Goal: Task Accomplishment & Management: Manage account settings

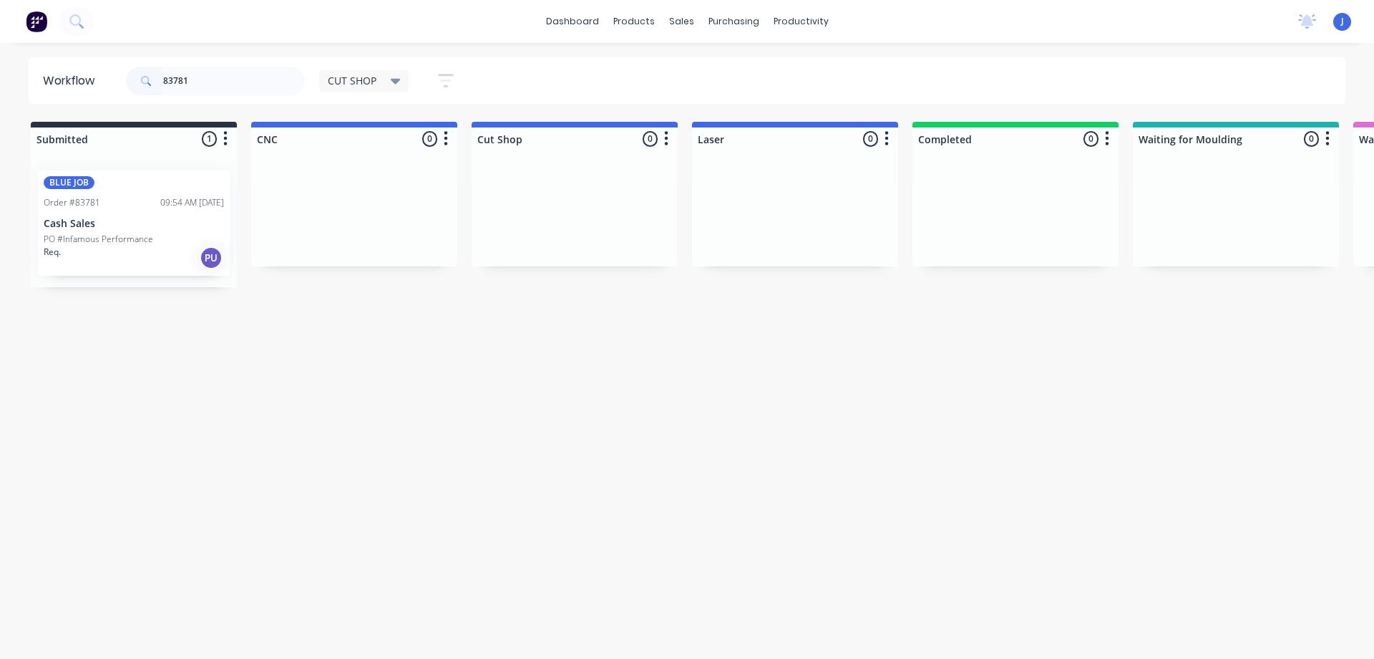
click at [93, 241] on p "PO #Infamous Performance" at bounding box center [99, 239] width 110 height 13
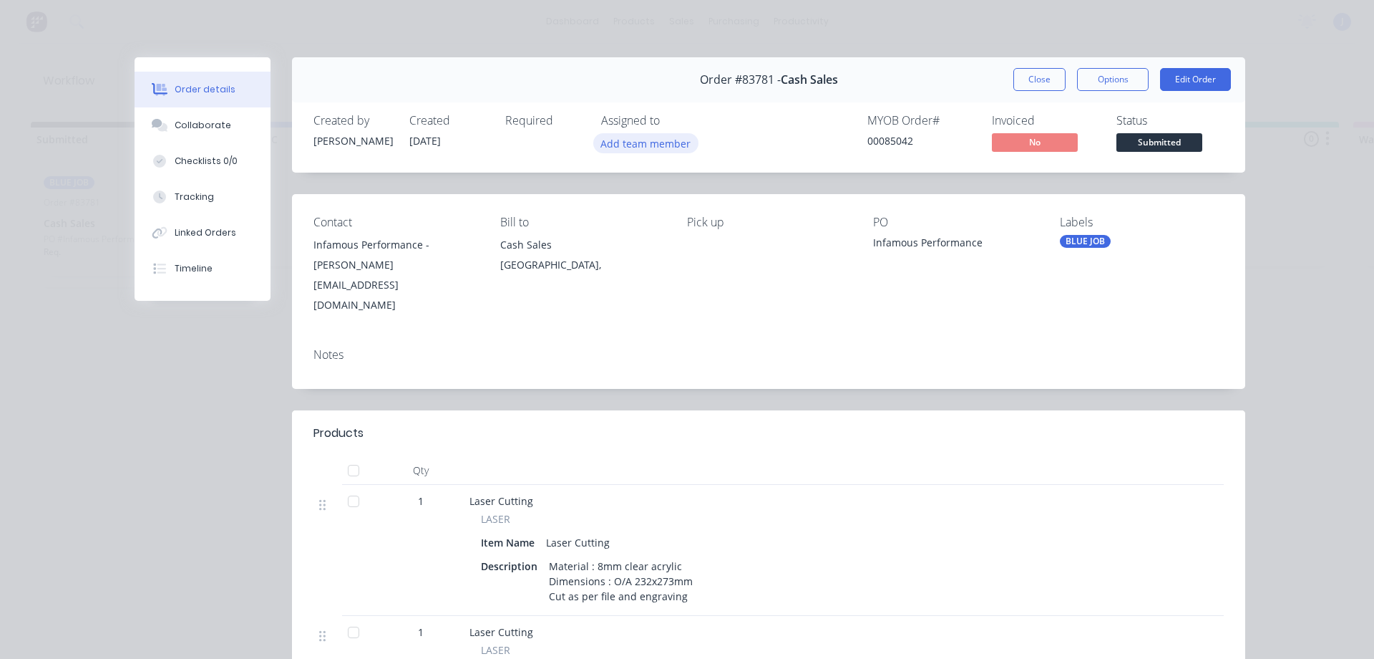
click at [649, 143] on button "Add team member" at bounding box center [645, 142] width 105 height 19
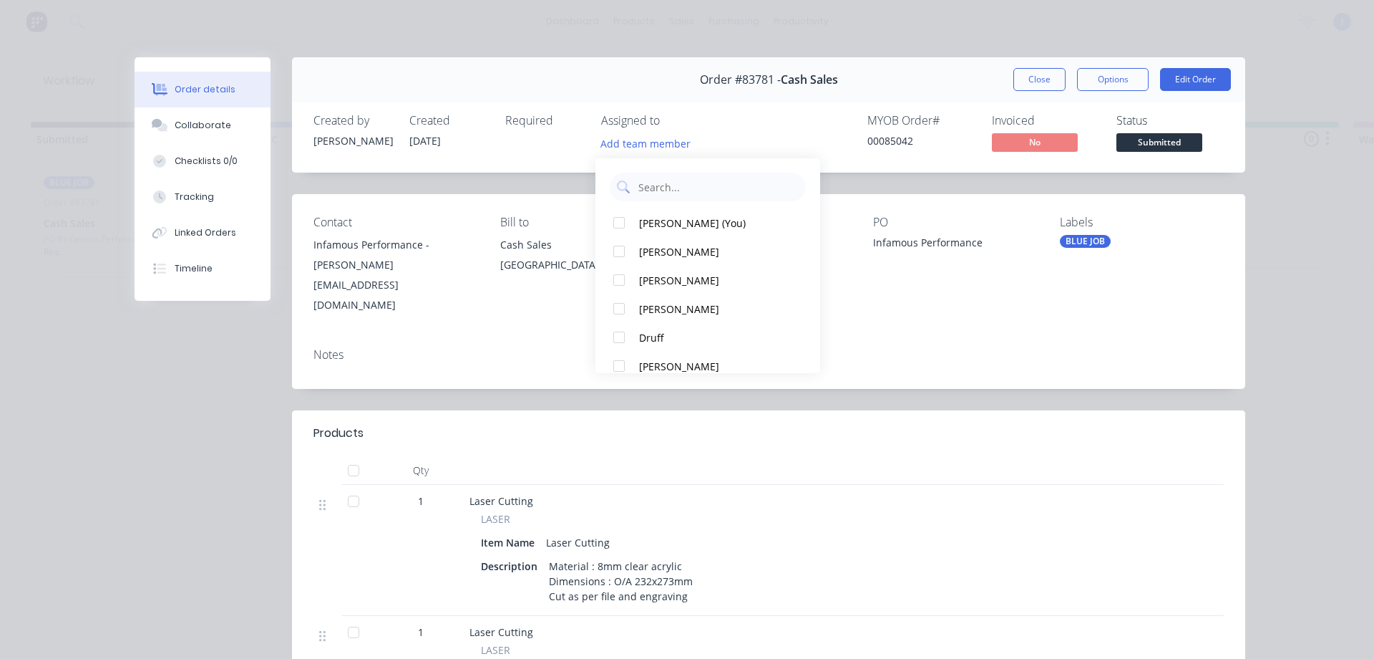
drag, startPoint x: 673, startPoint y: 228, endPoint x: 832, endPoint y: 157, distance: 173.7
click at [673, 225] on div "[PERSON_NAME] (You)" at bounding box center [714, 222] width 151 height 15
drag, startPoint x: 1035, startPoint y: 87, endPoint x: 968, endPoint y: 90, distance: 67.4
click at [1034, 87] on button "Close" at bounding box center [1040, 79] width 52 height 23
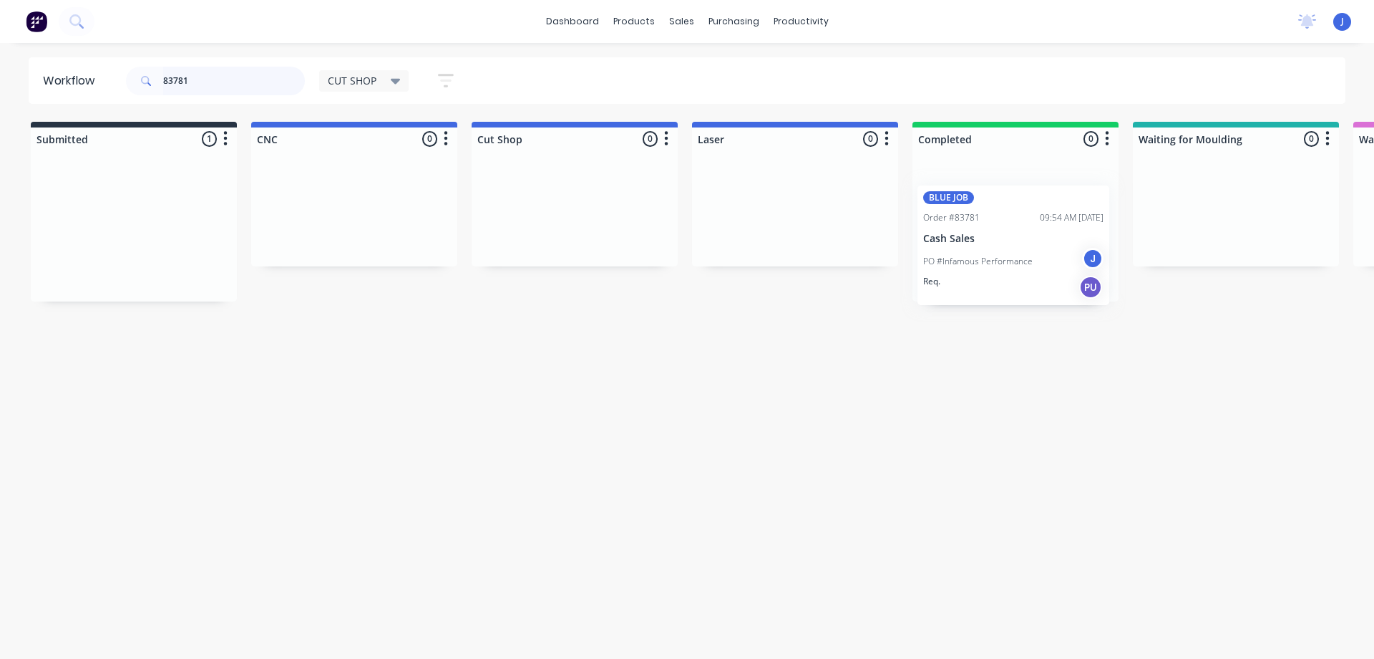
drag, startPoint x: 157, startPoint y: 225, endPoint x: 1041, endPoint y: 246, distance: 884.3
drag, startPoint x: 210, startPoint y: 81, endPoint x: 0, endPoint y: 135, distance: 216.7
click at [0, 135] on div "Workflow 83781 CUT SHOP Save new view None edit CUT SHOP (Default) edit DISPATC…" at bounding box center [687, 343] width 1374 height 573
click at [160, 196] on div "10:21 AM [DATE]" at bounding box center [192, 202] width 64 height 13
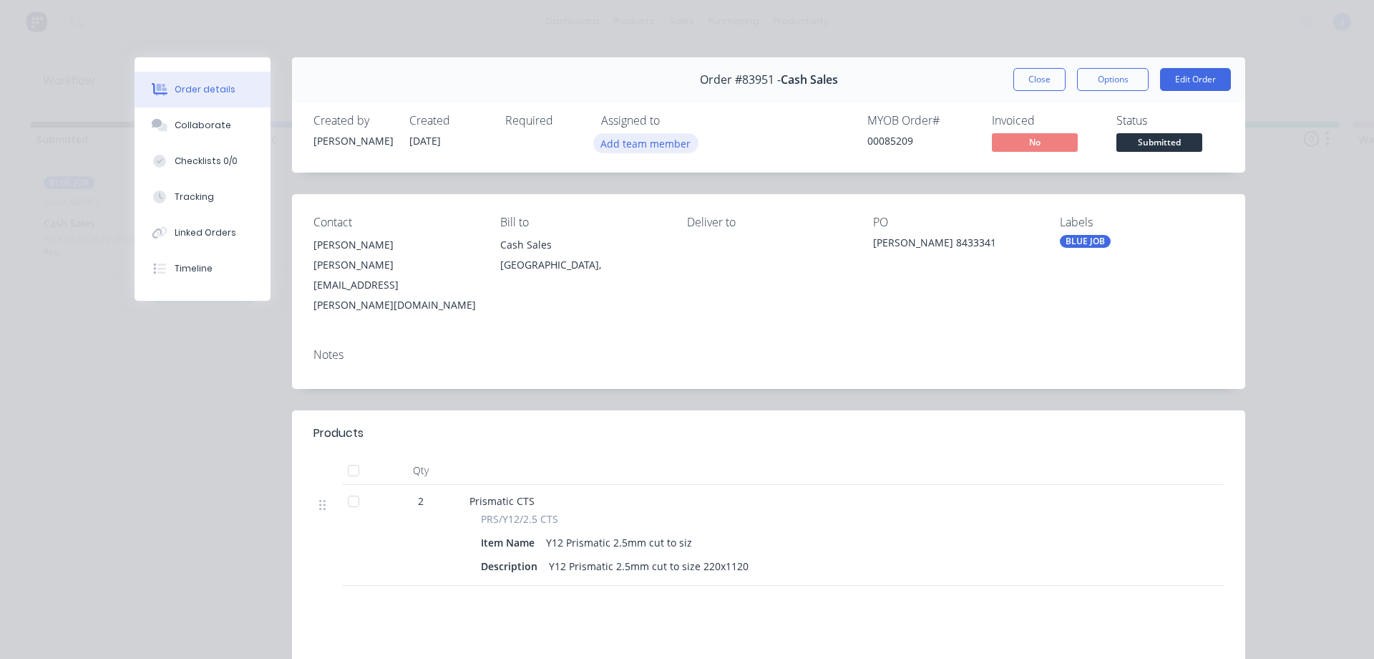
click at [639, 142] on button "Add team member" at bounding box center [645, 142] width 105 height 19
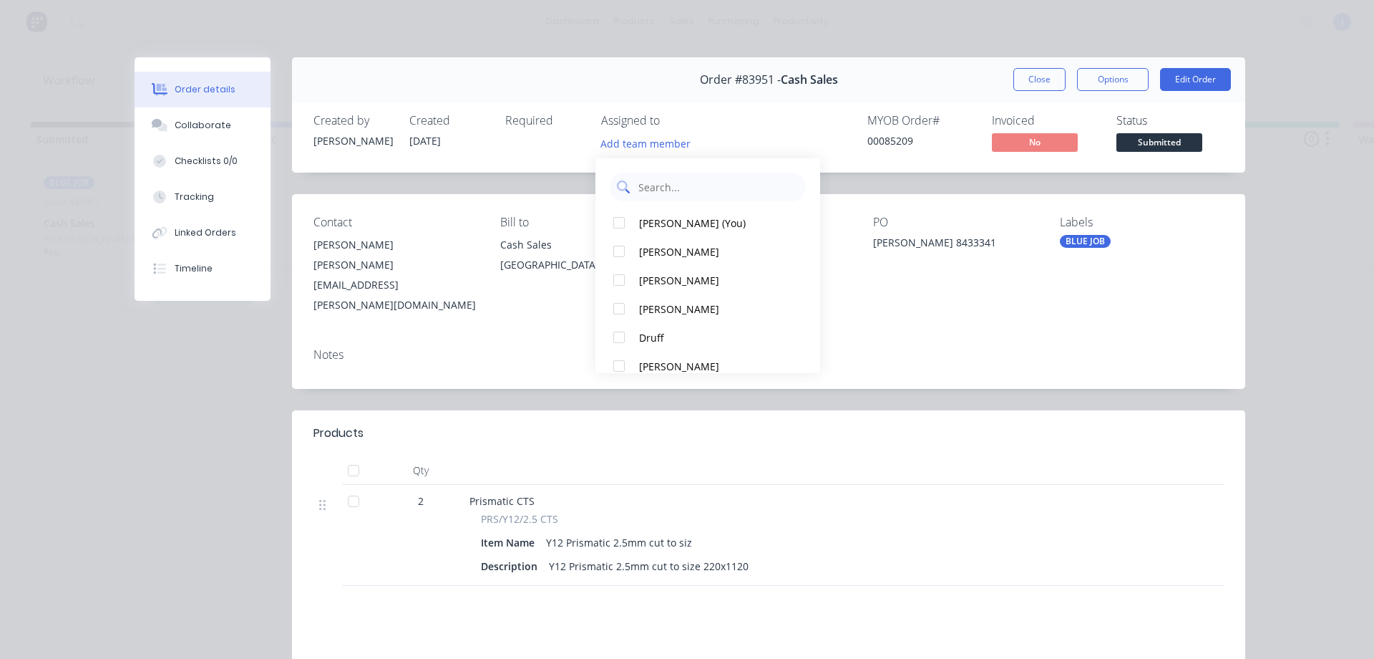
drag, startPoint x: 665, startPoint y: 215, endPoint x: 673, endPoint y: 199, distance: 17.6
click at [665, 214] on button "[PERSON_NAME] (You)" at bounding box center [708, 222] width 225 height 29
drag, startPoint x: 1021, startPoint y: 79, endPoint x: 916, endPoint y: 97, distance: 106.7
click at [1015, 80] on button "Close" at bounding box center [1040, 79] width 52 height 23
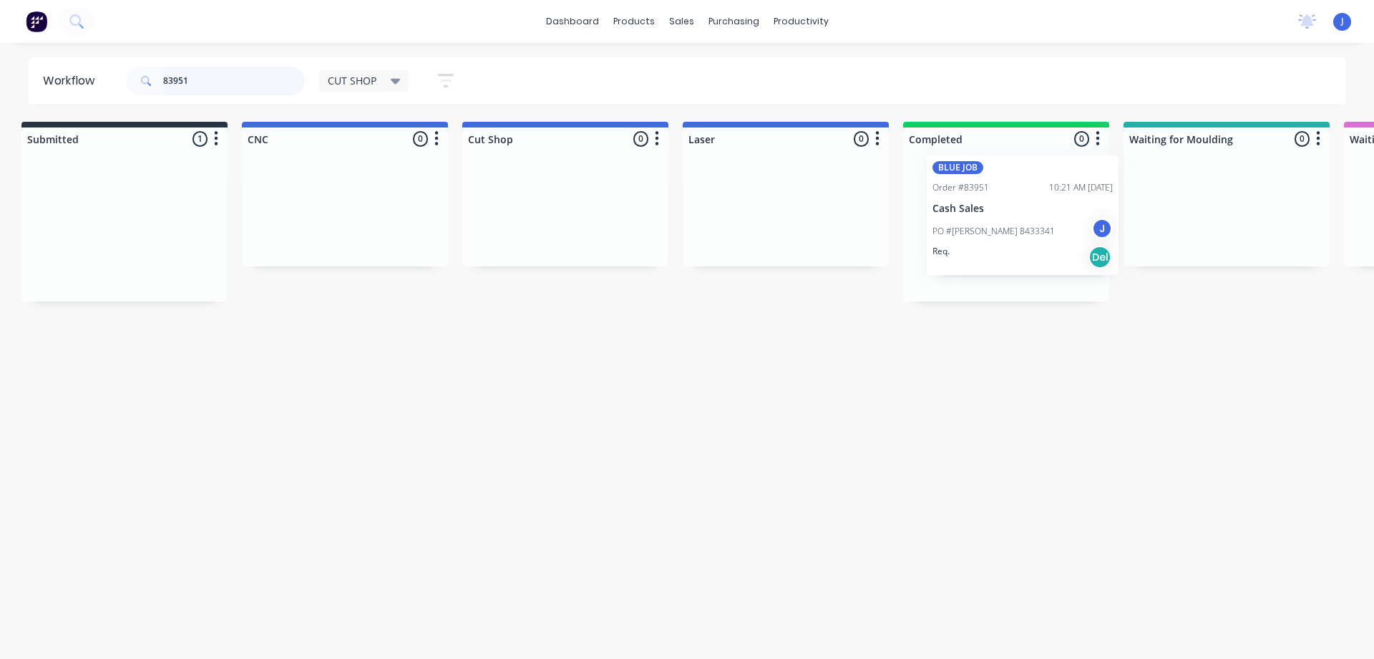
scroll to position [0, 12]
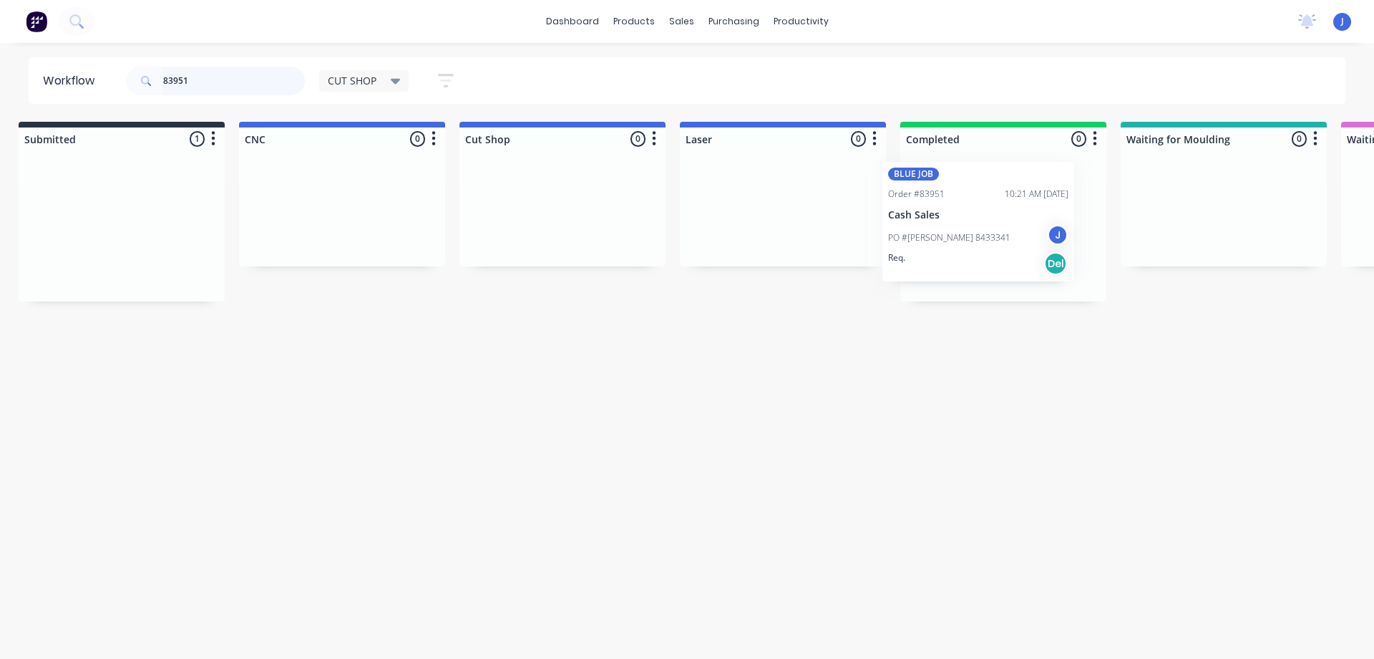
drag, startPoint x: 113, startPoint y: 259, endPoint x: 964, endPoint y: 244, distance: 850.5
drag, startPoint x: 193, startPoint y: 77, endPoint x: 16, endPoint y: 78, distance: 176.8
click at [16, 78] on div "Workflow 83951 CUT SHOP Save new view None edit CUT SHOP (Default) edit DISPATC…" at bounding box center [687, 80] width 1374 height 47
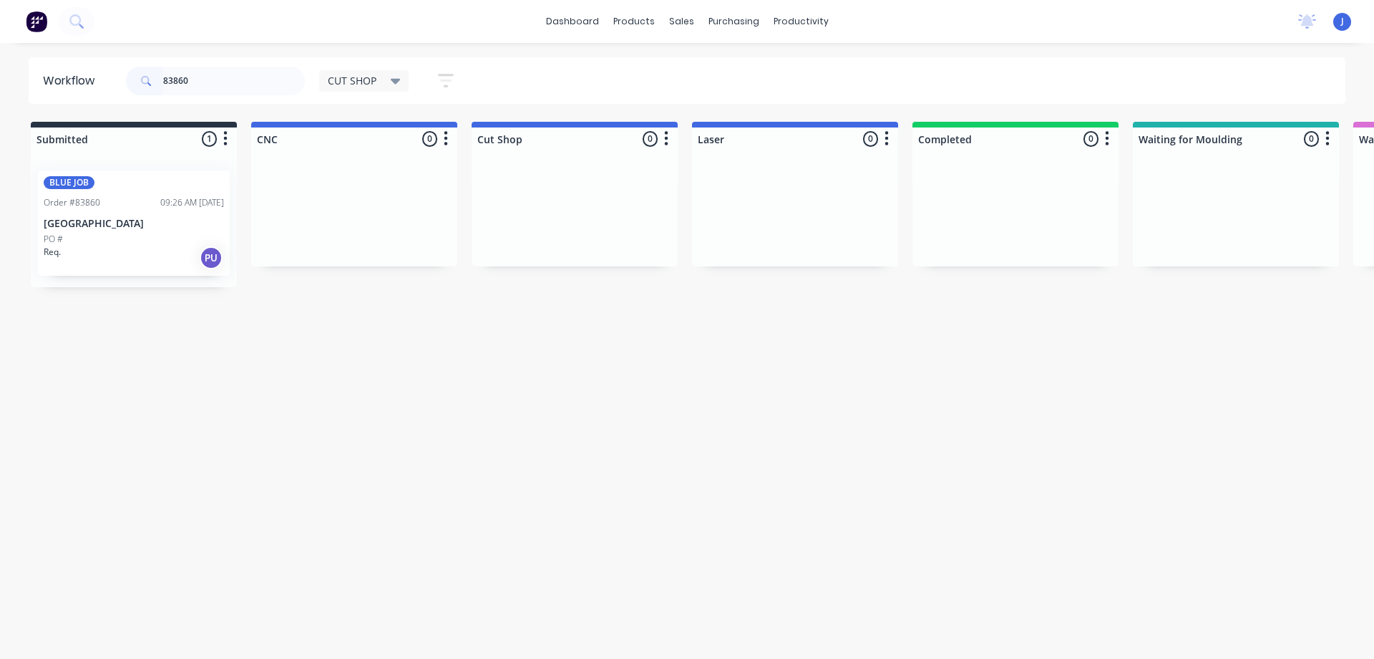
click at [141, 263] on div "Req. PU" at bounding box center [134, 258] width 180 height 24
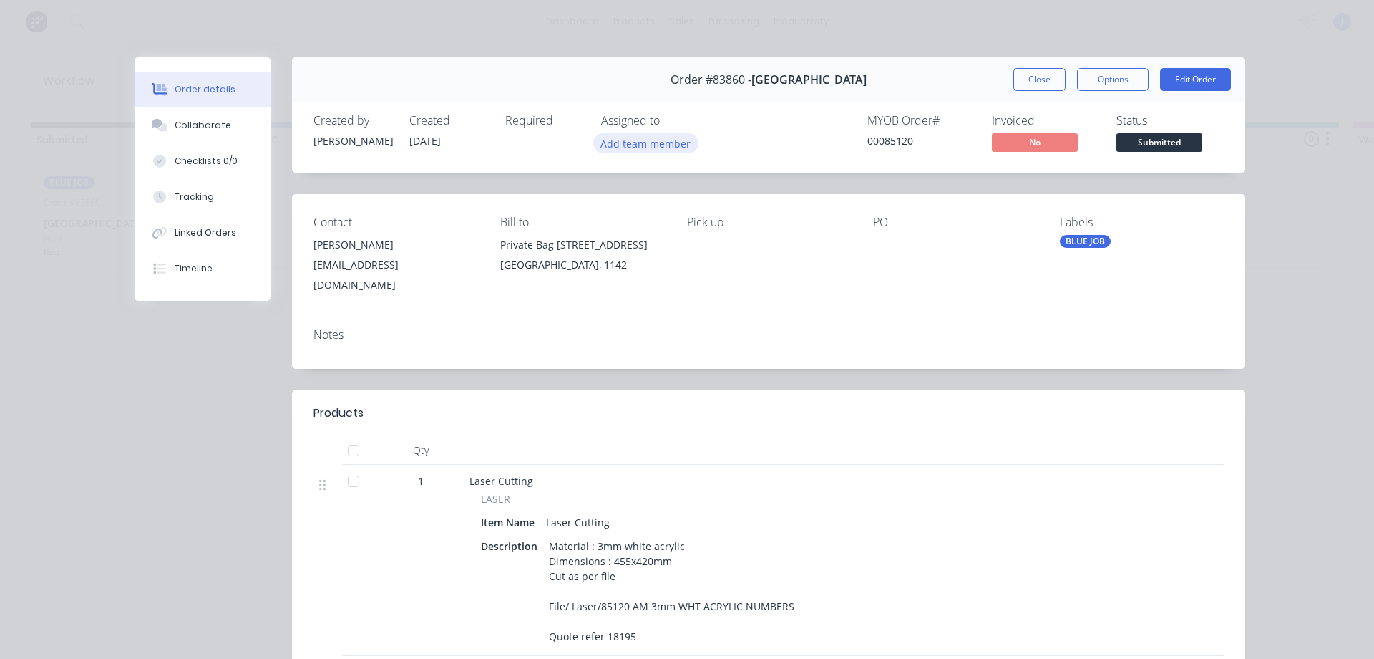
click at [668, 151] on button "Add team member" at bounding box center [645, 142] width 105 height 19
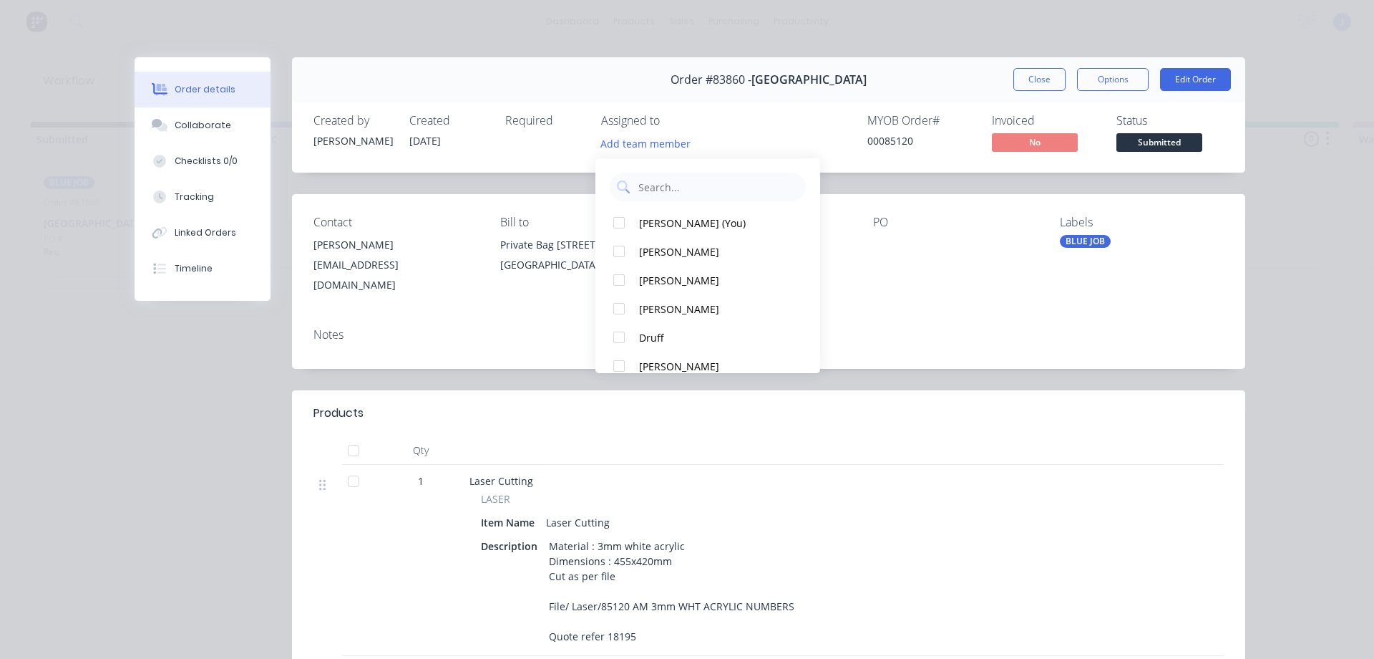
drag, startPoint x: 662, startPoint y: 216, endPoint x: 991, endPoint y: 107, distance: 346.1
click at [663, 216] on div "[PERSON_NAME] (You)" at bounding box center [714, 222] width 151 height 15
drag, startPoint x: 1050, startPoint y: 80, endPoint x: 933, endPoint y: 90, distance: 117.1
click at [1049, 80] on button "Close" at bounding box center [1040, 79] width 52 height 23
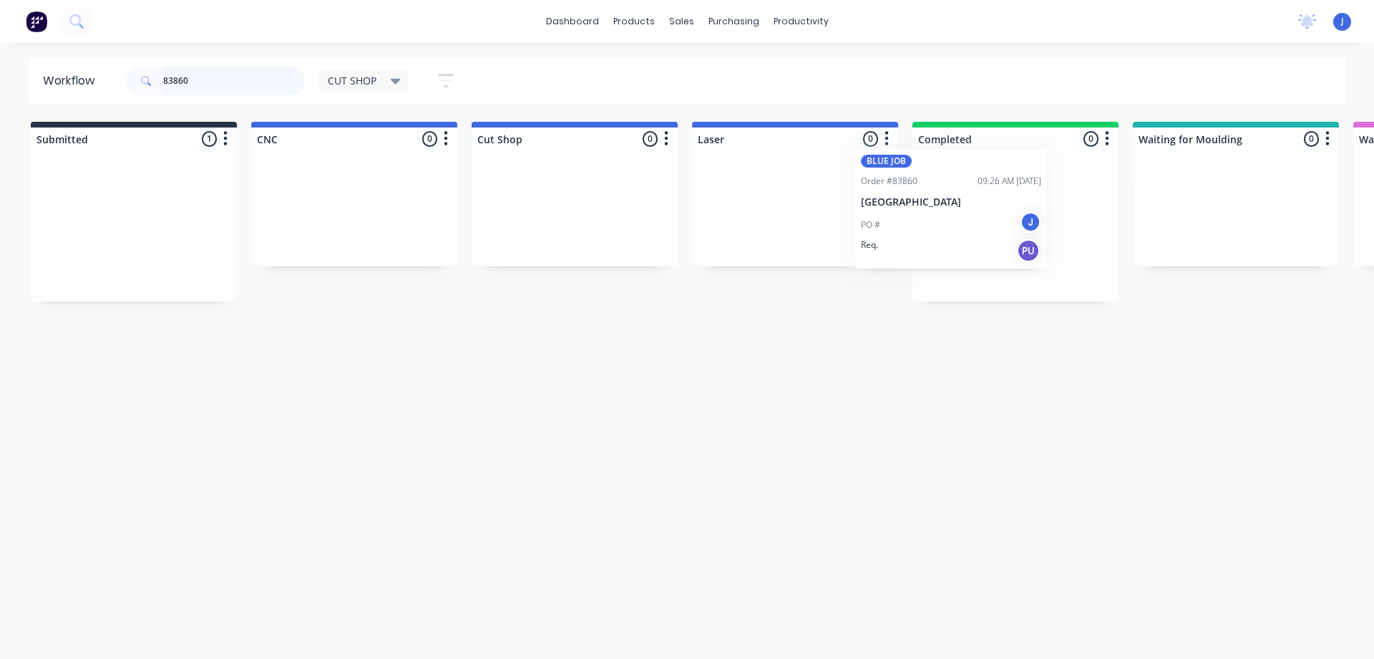
drag, startPoint x: 248, startPoint y: 251, endPoint x: 994, endPoint y: 218, distance: 746.7
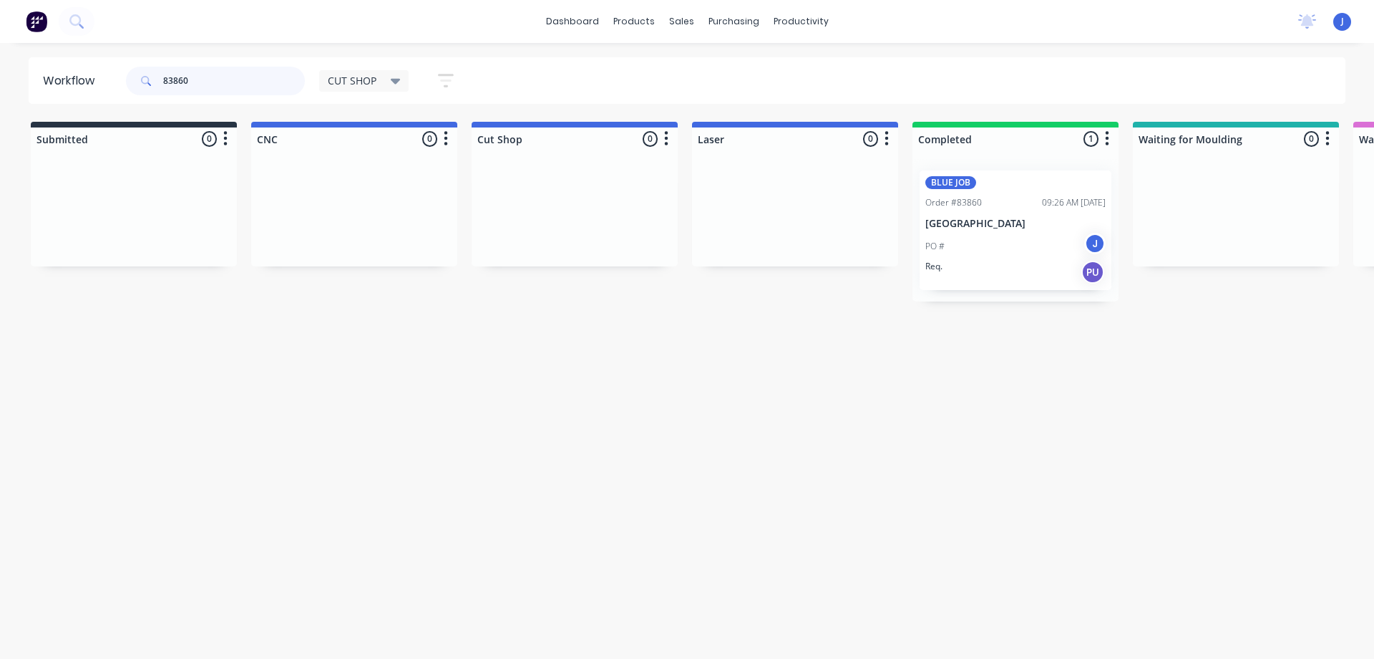
drag, startPoint x: 194, startPoint y: 79, endPoint x: 141, endPoint y: 82, distance: 53.0
click at [141, 82] on div "83860" at bounding box center [215, 81] width 179 height 29
type input "83933"
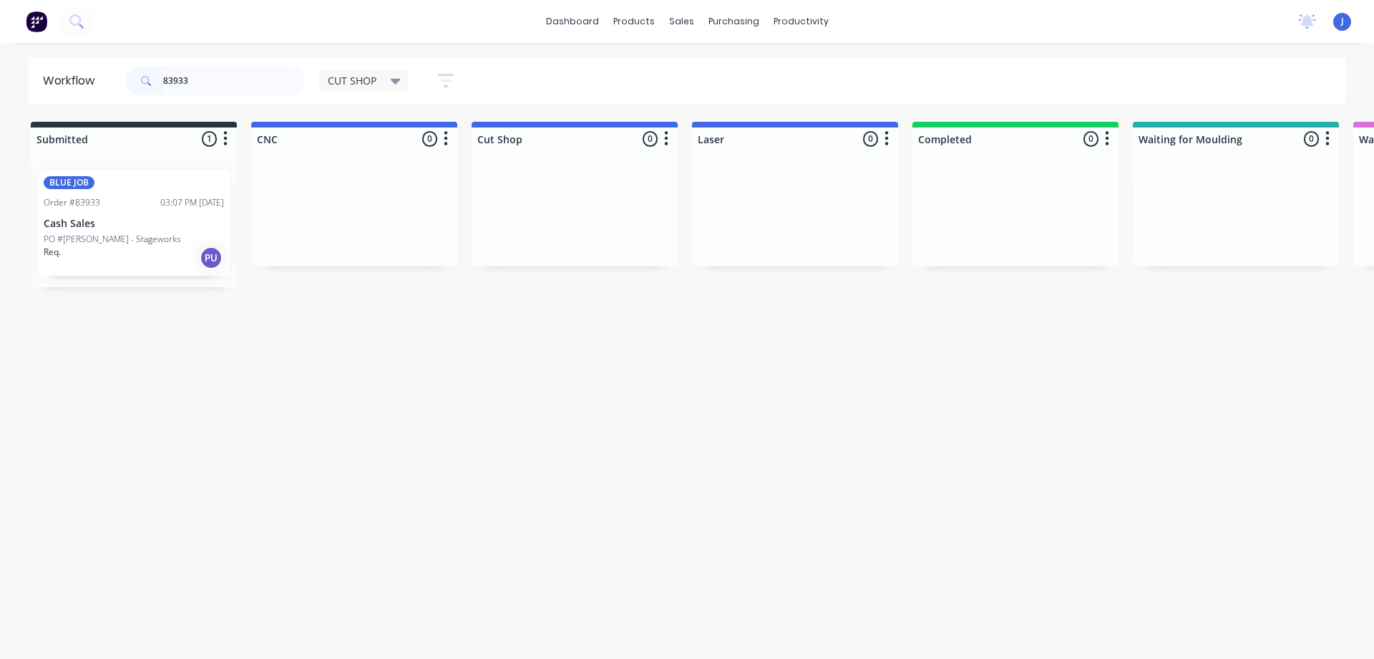
click at [197, 256] on div "Req. PU" at bounding box center [134, 258] width 180 height 24
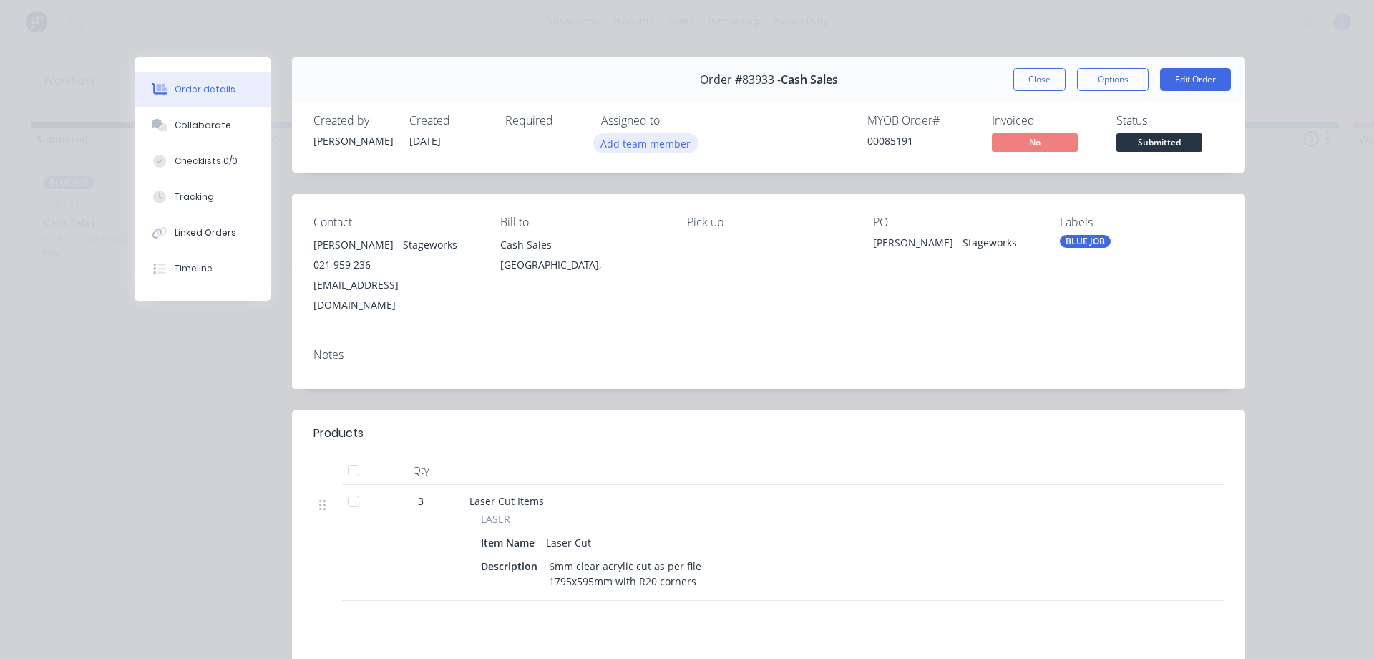
click at [608, 135] on button "Add team member" at bounding box center [645, 142] width 105 height 19
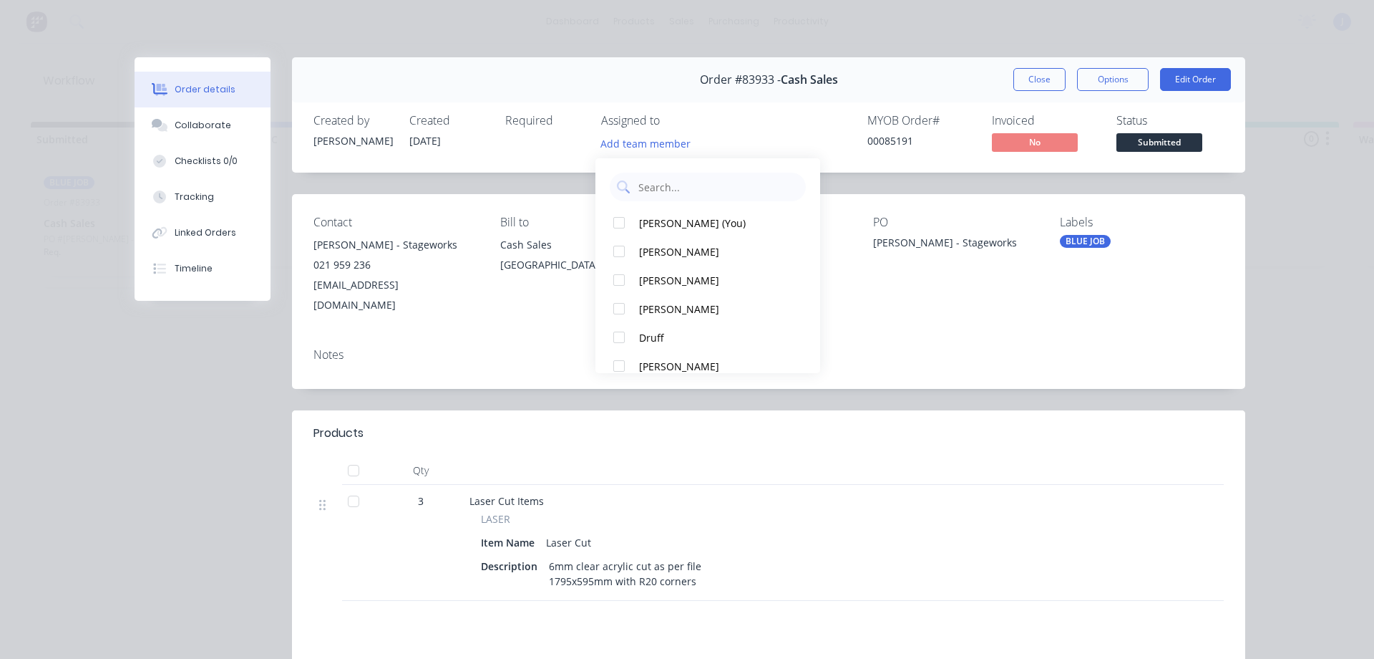
drag, startPoint x: 656, startPoint y: 224, endPoint x: 896, endPoint y: 142, distance: 253.5
click at [658, 223] on div "[PERSON_NAME] (You)" at bounding box center [714, 222] width 151 height 15
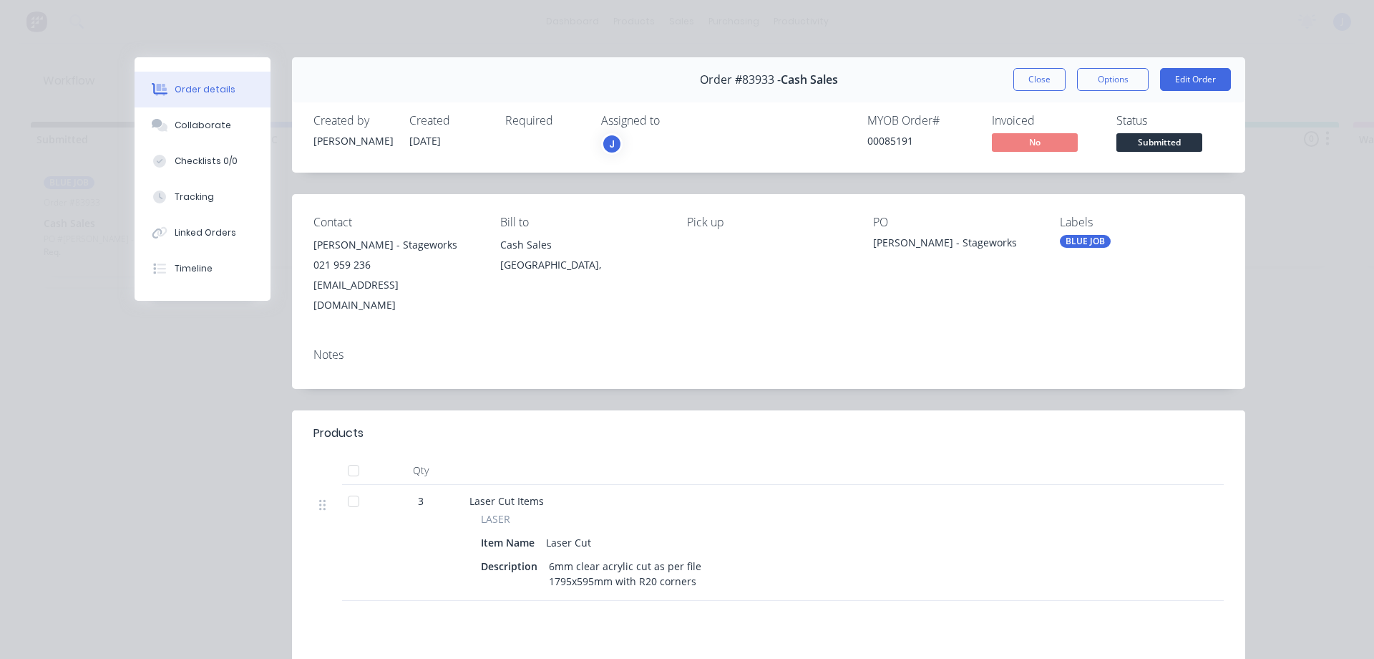
drag, startPoint x: 1019, startPoint y: 77, endPoint x: 560, endPoint y: 204, distance: 475.3
click at [1014, 77] on button "Close" at bounding box center [1040, 79] width 52 height 23
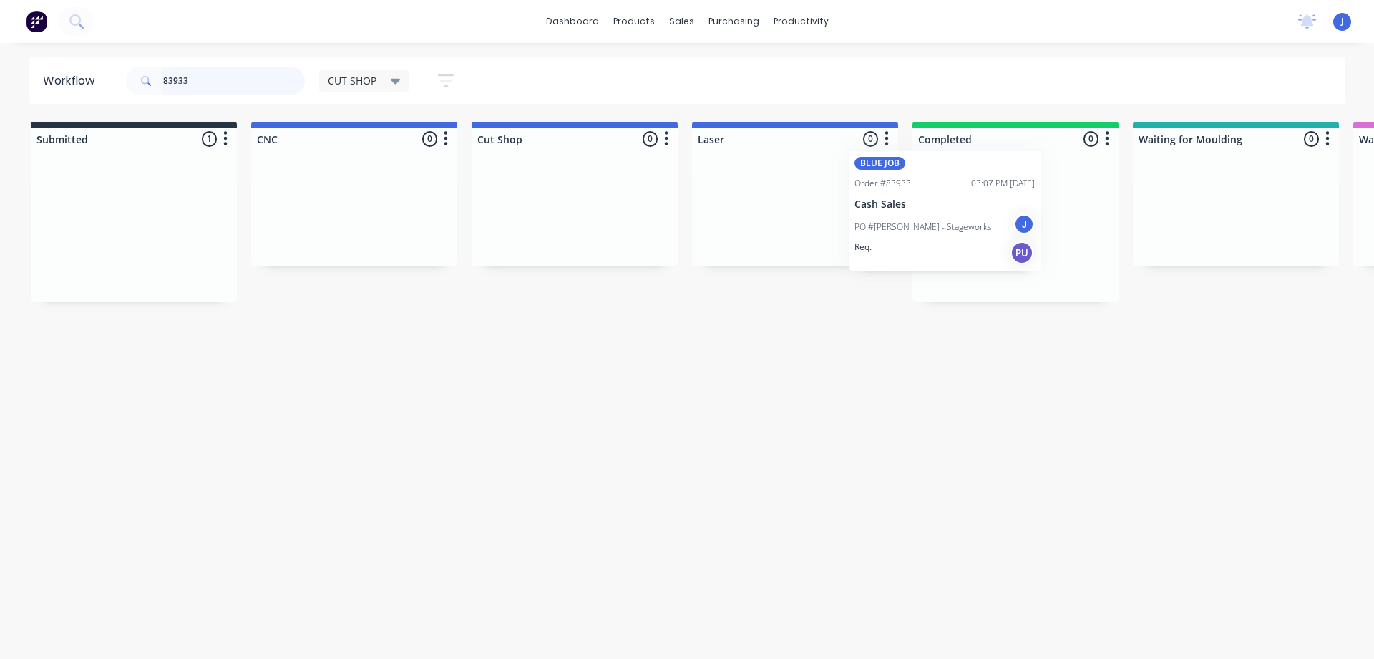
drag, startPoint x: 167, startPoint y: 241, endPoint x: 1021, endPoint y: 221, distance: 854.9
